Goal: Transaction & Acquisition: Purchase product/service

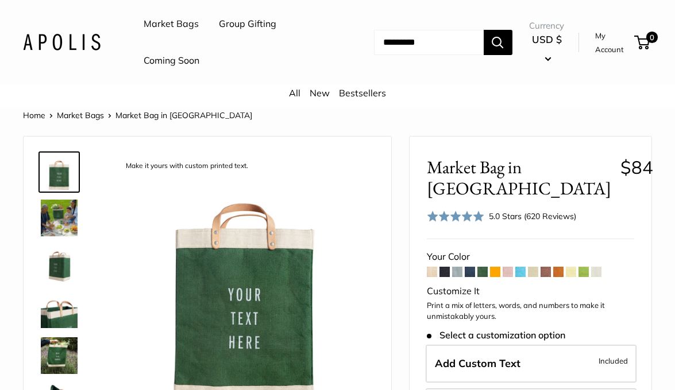
click at [63, 222] on img at bounding box center [59, 218] width 37 height 37
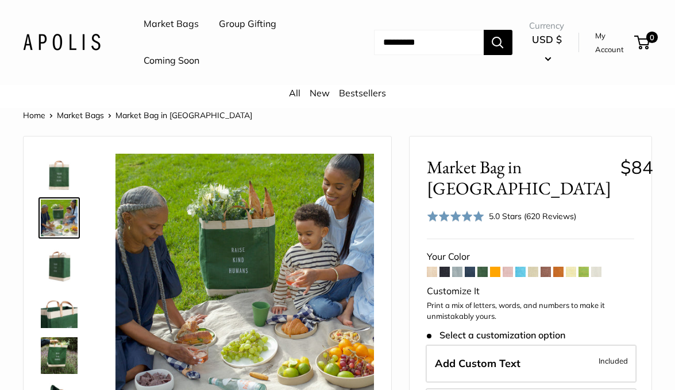
click at [61, 268] on img at bounding box center [59, 264] width 37 height 37
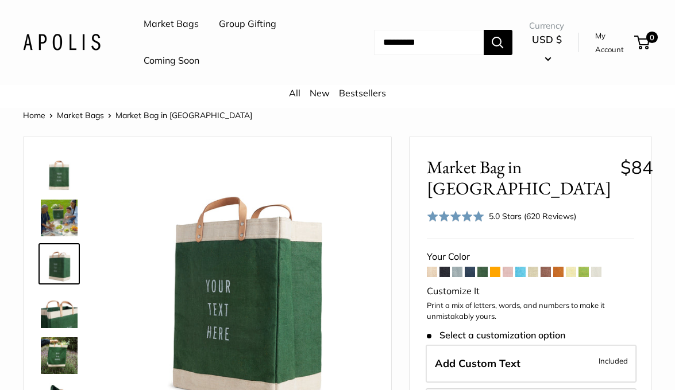
click at [60, 317] on img at bounding box center [59, 310] width 37 height 37
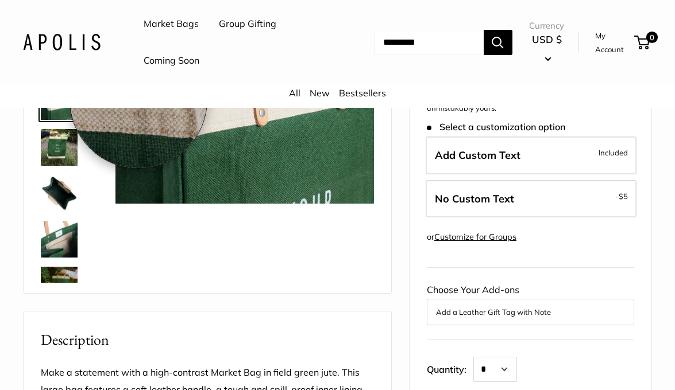
scroll to position [241, 0]
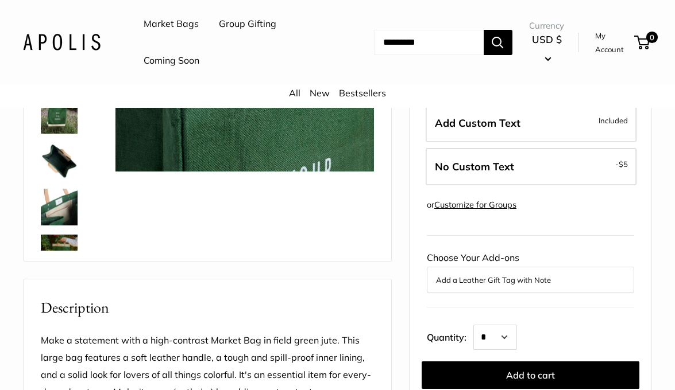
click at [69, 221] on img at bounding box center [59, 207] width 37 height 37
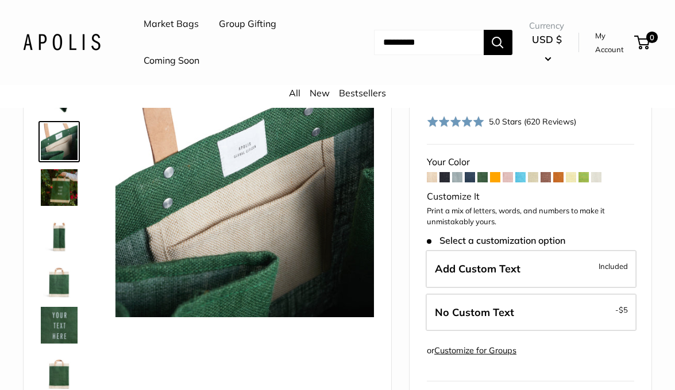
scroll to position [211, 0]
click at [59, 377] on img at bounding box center [59, 371] width 37 height 37
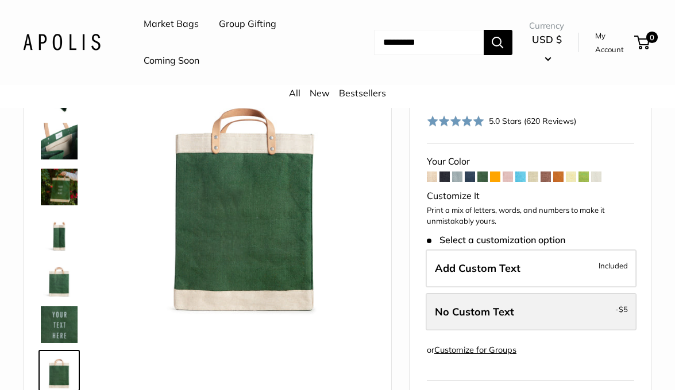
scroll to position [96, 0]
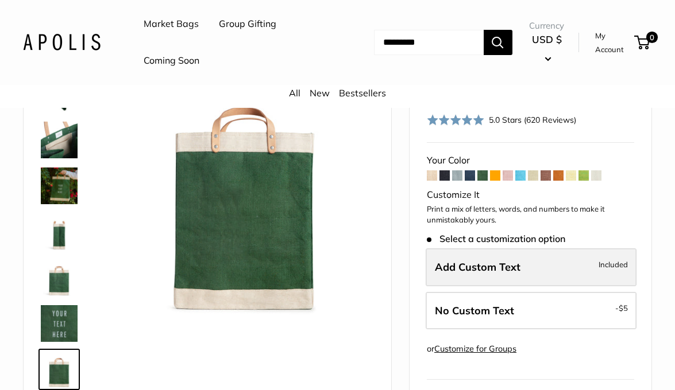
click at [499, 269] on span "Add Custom Text" at bounding box center [478, 267] width 86 height 13
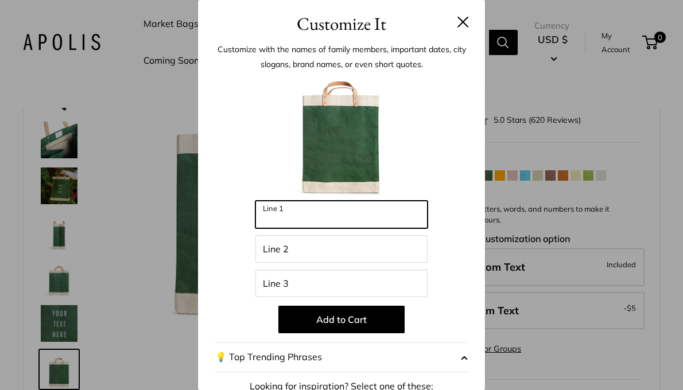
click at [359, 219] on input "Line 1" at bounding box center [342, 215] width 172 height 28
type input "*********"
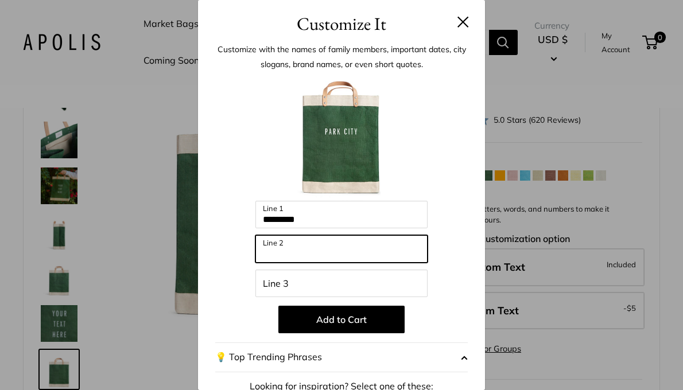
click at [314, 251] on input "Line 2" at bounding box center [342, 249] width 172 height 28
type input "****"
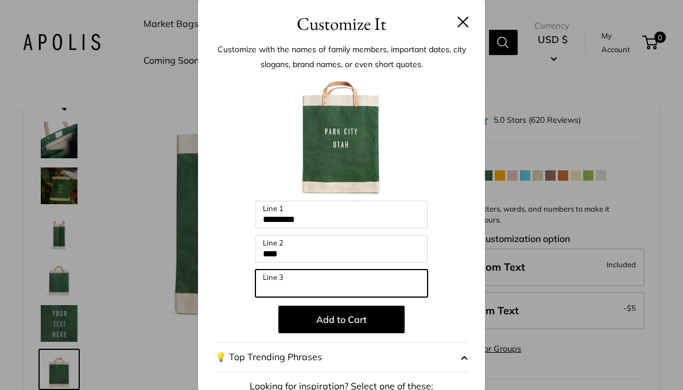
click at [297, 289] on input "Line 3" at bounding box center [342, 284] width 172 height 28
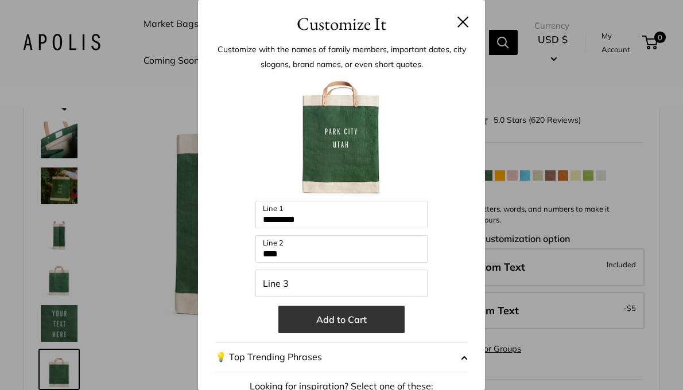
click at [322, 321] on button "Add to Cart" at bounding box center [341, 320] width 126 height 28
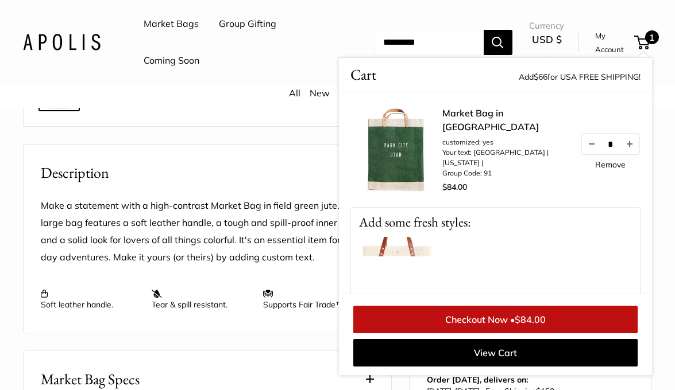
scroll to position [394, 0]
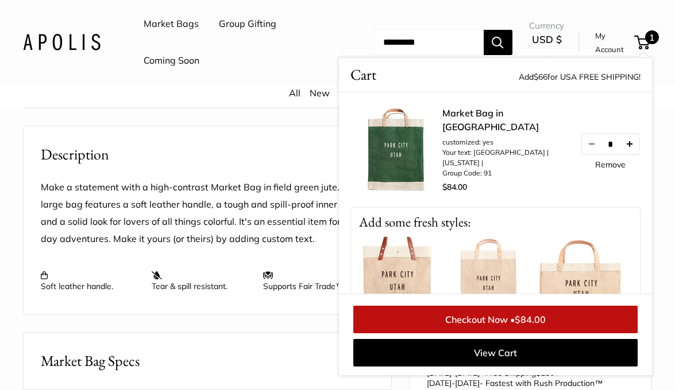
click at [621, 149] on button "Increase quantity by 1" at bounding box center [630, 144] width 20 height 21
click at [547, 320] on span "$168.00" at bounding box center [530, 319] width 37 height 11
